Goal: Task Accomplishment & Management: Manage account settings

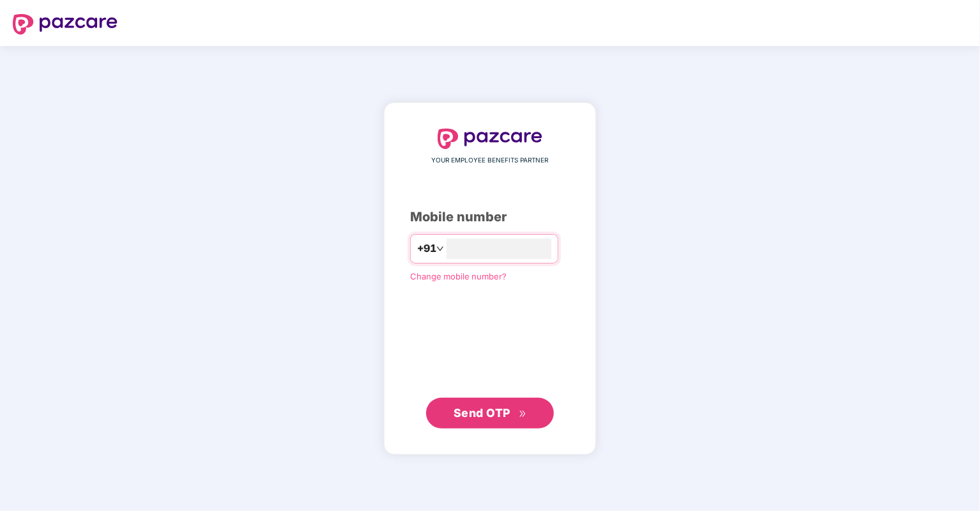
type input "**********"
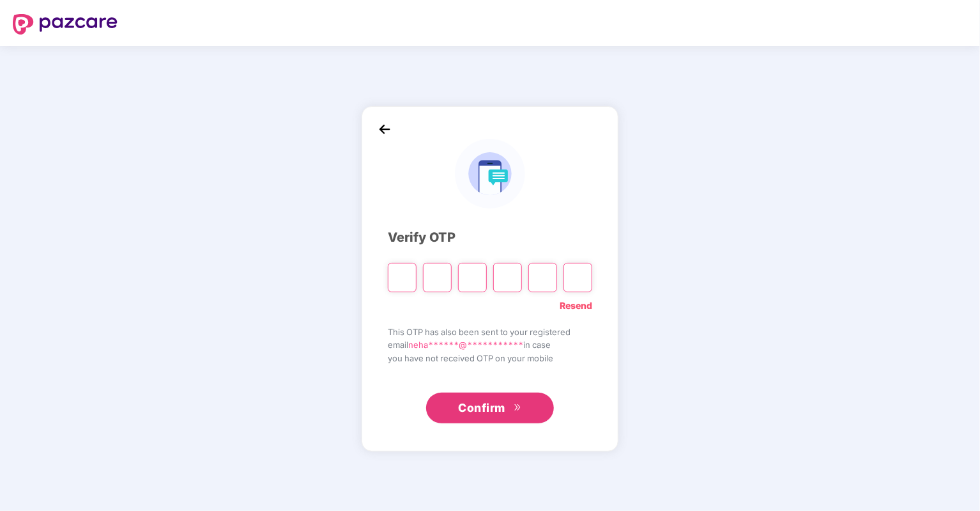
type input "*"
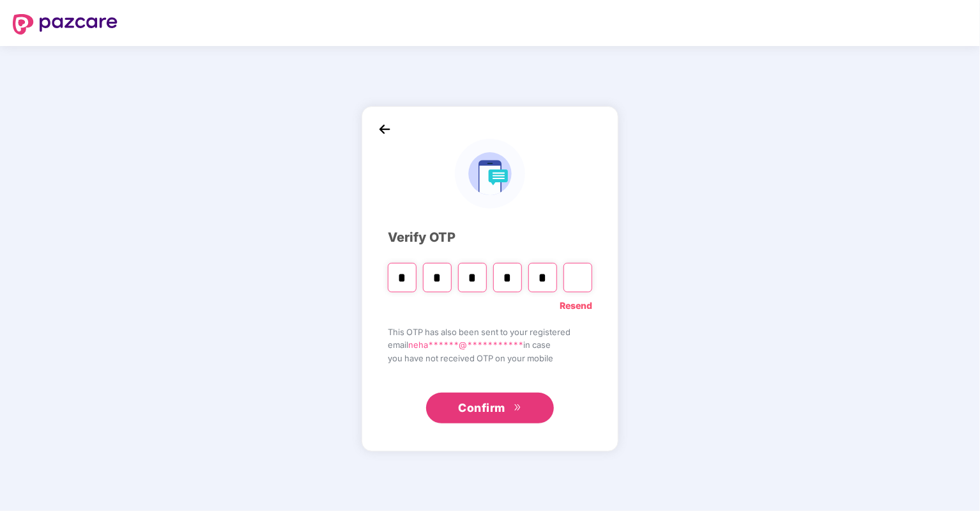
type input "*"
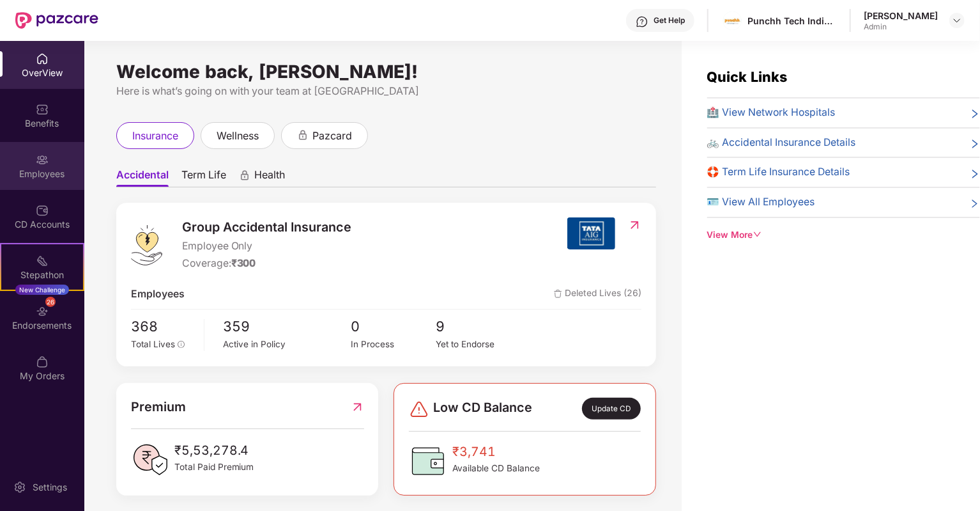
click at [39, 158] on img at bounding box center [42, 159] width 13 height 13
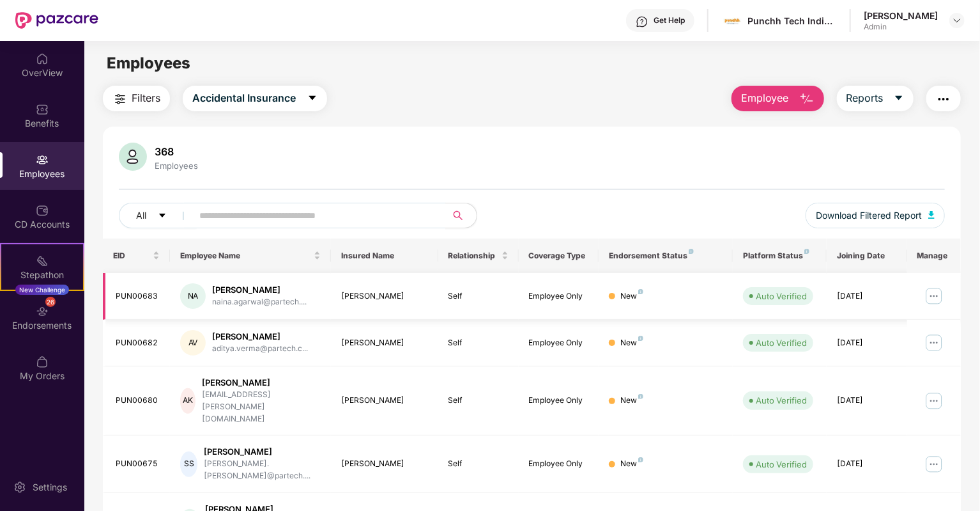
click at [926, 293] on img at bounding box center [934, 296] width 20 height 20
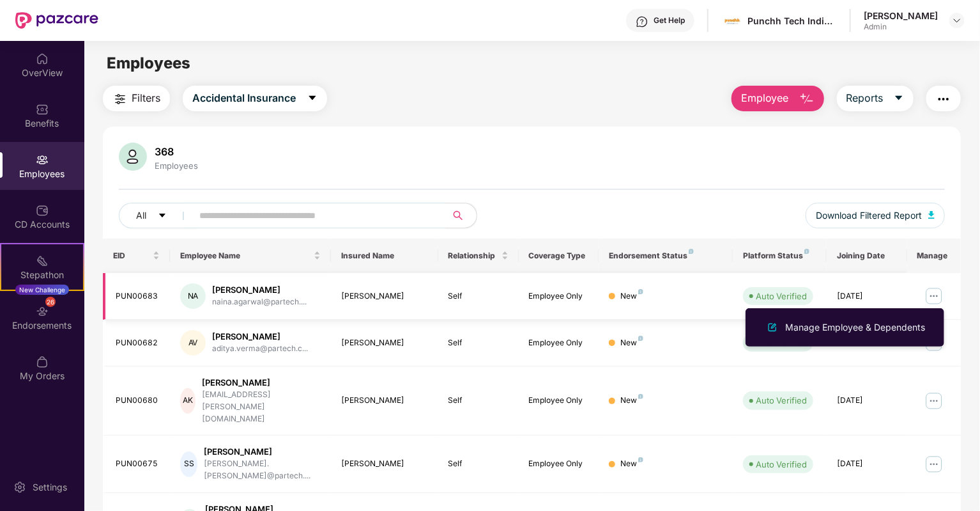
click at [255, 288] on div "[PERSON_NAME]" at bounding box center [259, 290] width 95 height 12
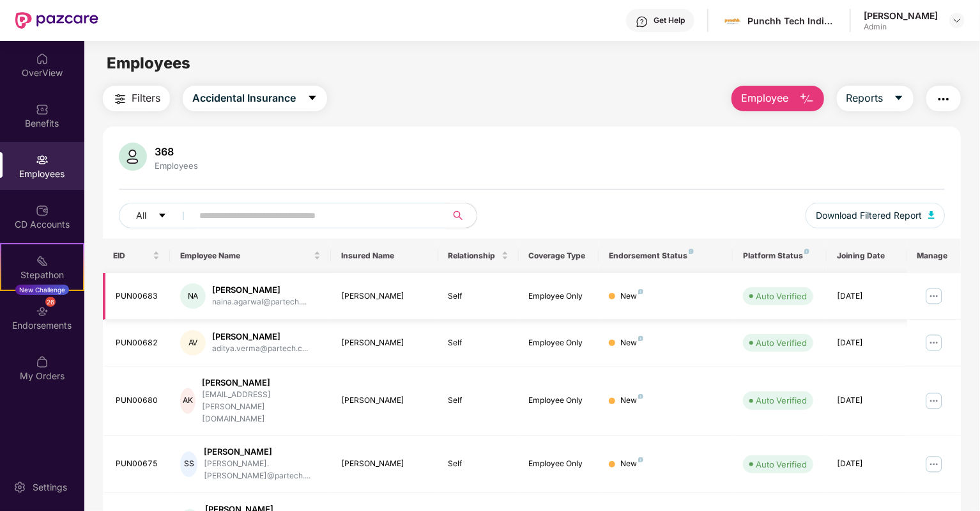
click at [132, 293] on div "PUN00683" at bounding box center [138, 296] width 44 height 12
click at [219, 316] on td "NA [PERSON_NAME] [PERSON_NAME].agarwal@partech...." at bounding box center [250, 296] width 161 height 47
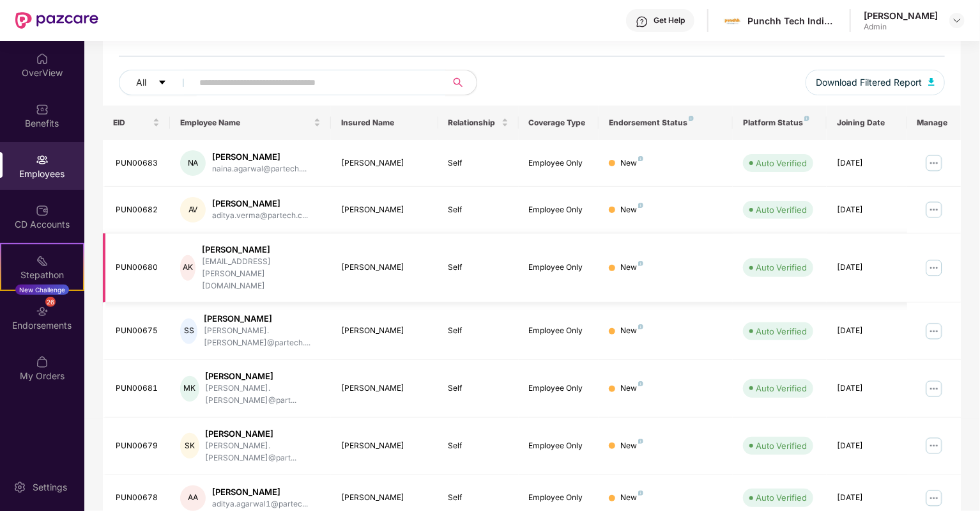
scroll to position [35, 0]
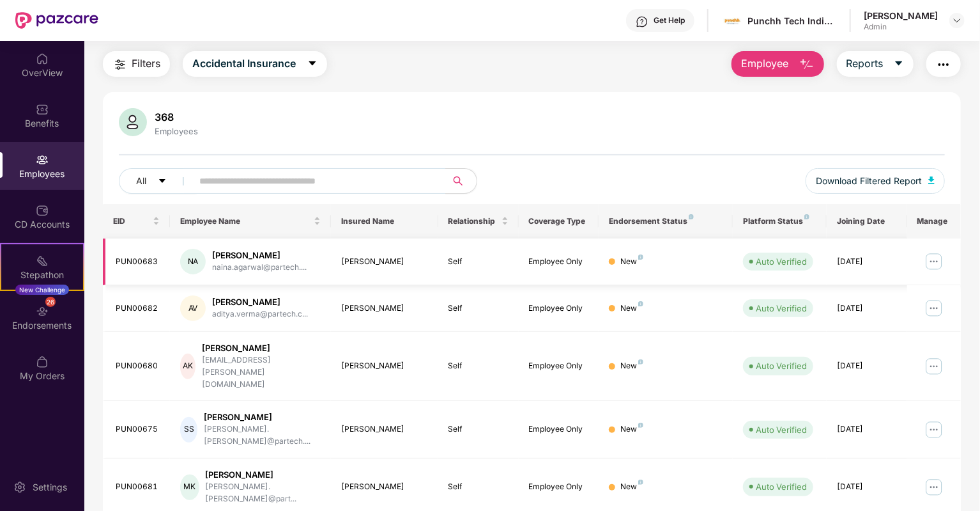
click at [146, 272] on td "PUN00683" at bounding box center [136, 261] width 67 height 47
drag, startPoint x: 158, startPoint y: 261, endPoint x: 141, endPoint y: 261, distance: 17.9
click at [141, 261] on div "PUN00683" at bounding box center [138, 262] width 44 height 12
click at [933, 265] on img at bounding box center [934, 261] width 20 height 20
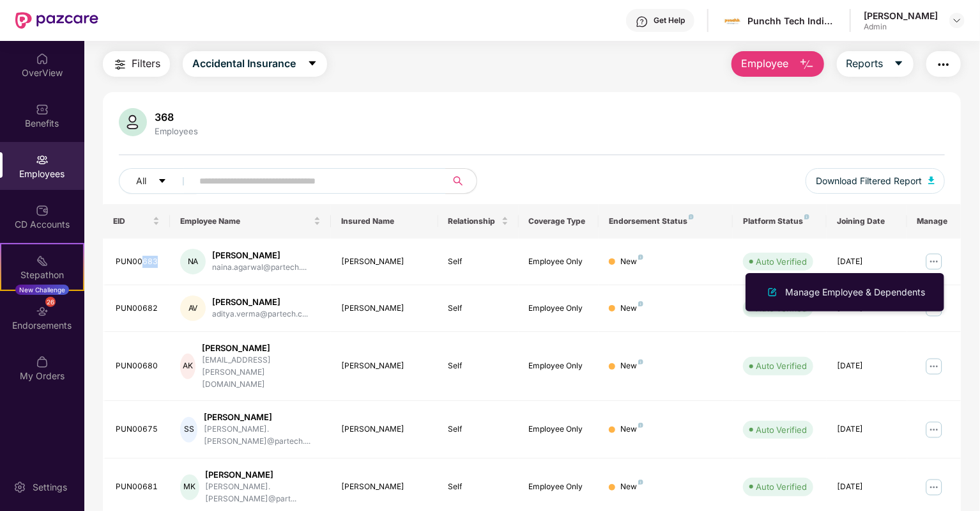
click at [940, 273] on ul "Manage Employee & Dependents" at bounding box center [845, 292] width 199 height 38
